Goal: Check status

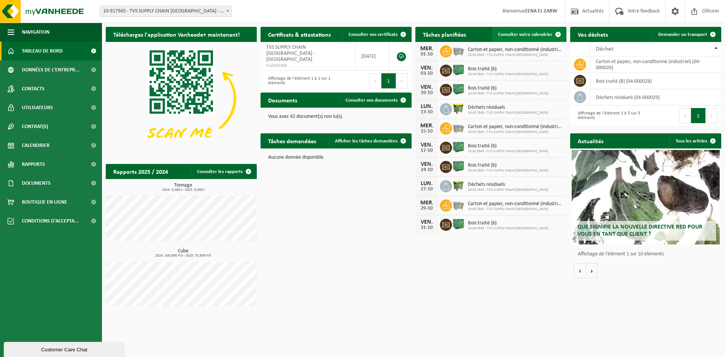
click at [512, 37] on link "Consulter votre calendrier" at bounding box center [529, 34] width 74 height 15
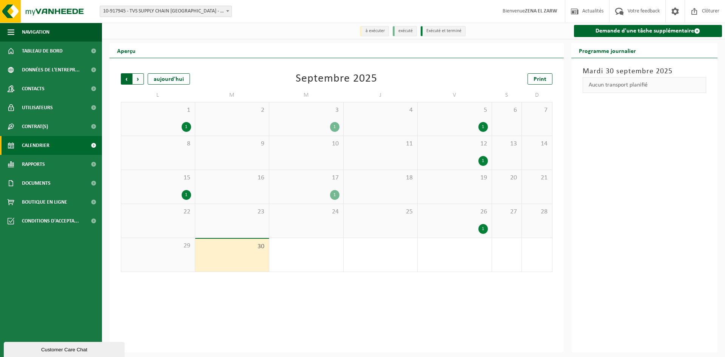
click at [141, 80] on span "Suivant" at bounding box center [138, 78] width 11 height 11
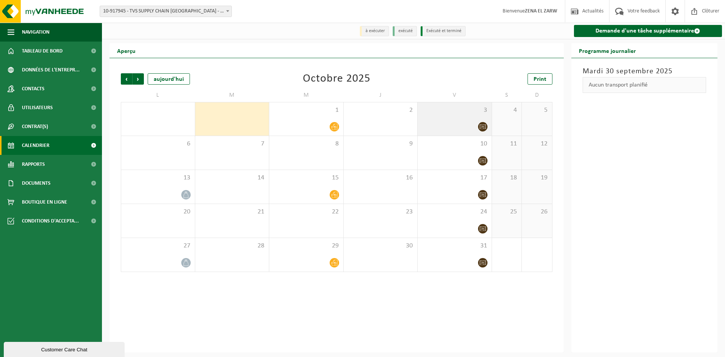
click at [450, 123] on div at bounding box center [455, 127] width 66 height 10
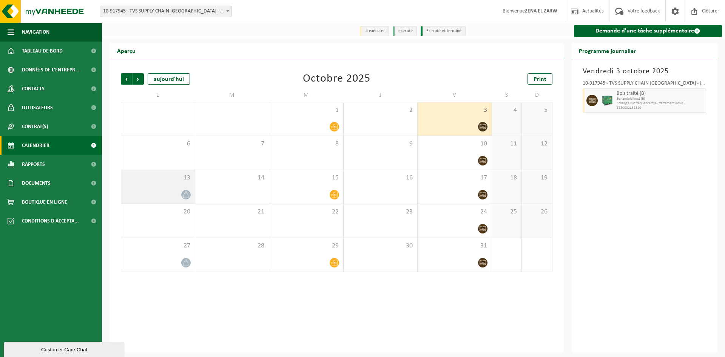
click at [157, 188] on div "13" at bounding box center [158, 187] width 74 height 34
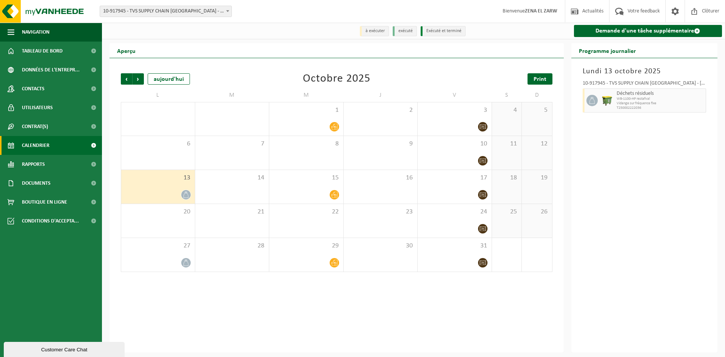
click at [541, 82] on span "Print" at bounding box center [540, 79] width 13 height 6
